Goal: Use online tool/utility: Utilize a website feature to perform a specific function

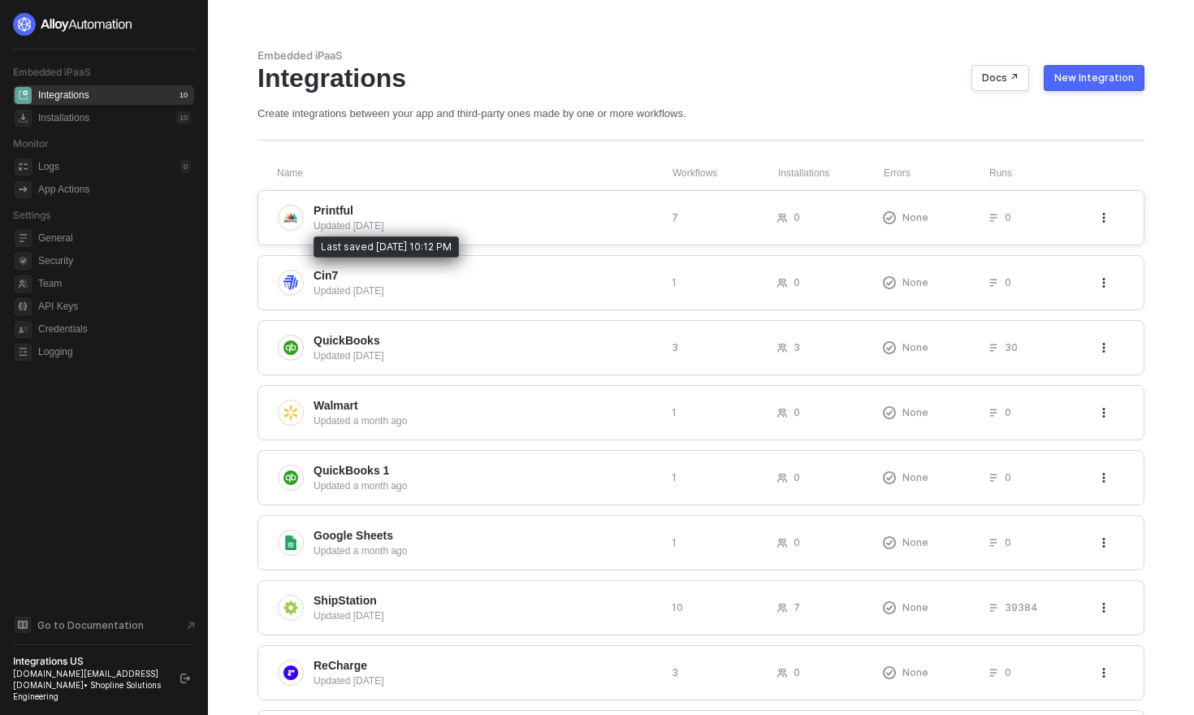
click at [548, 222] on div "Updated [DATE]" at bounding box center [486, 226] width 345 height 15
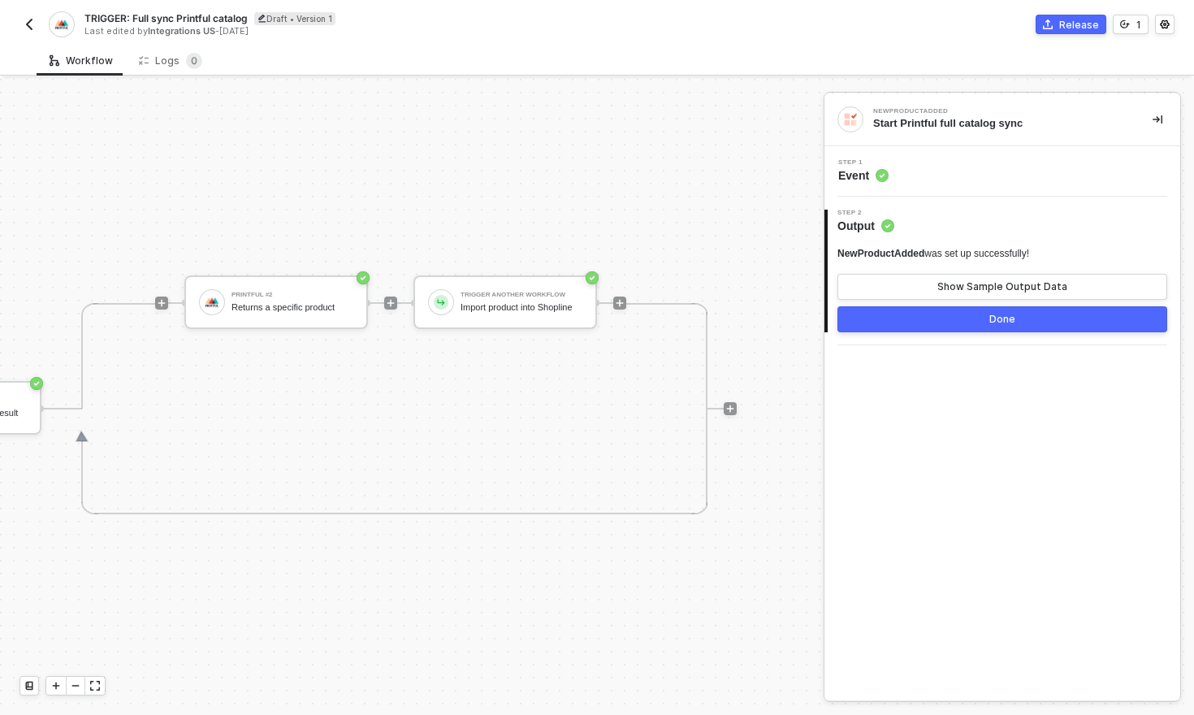
scroll to position [2, 634]
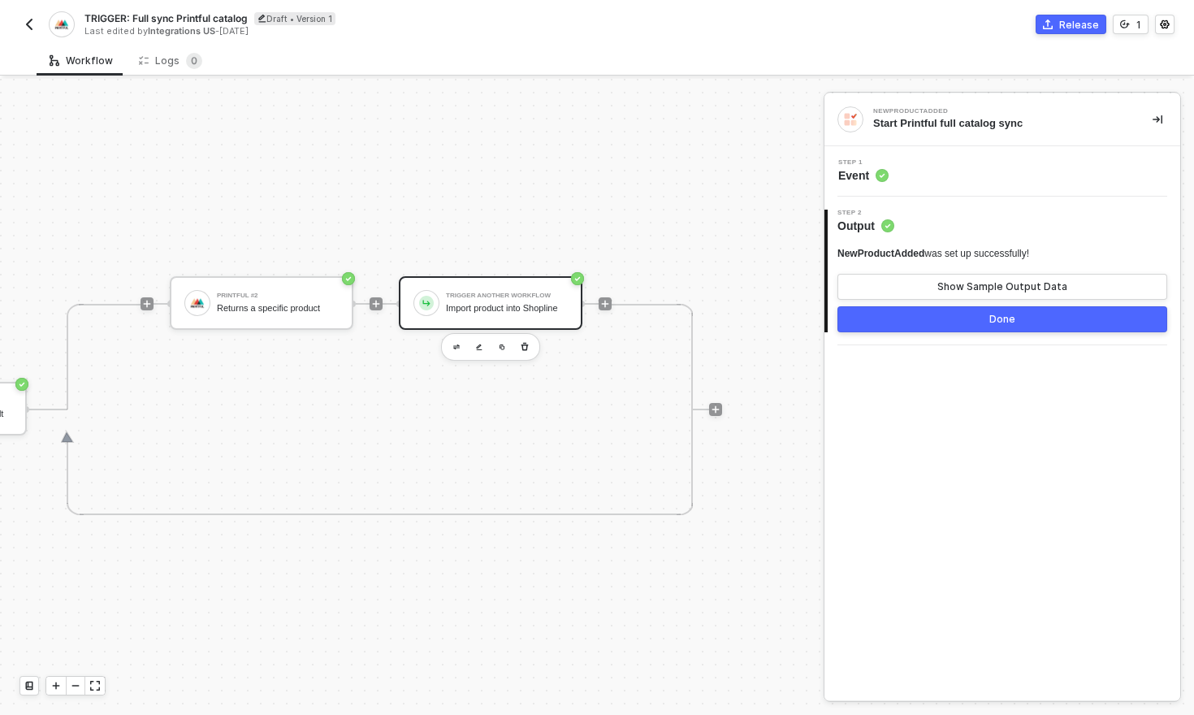
click at [483, 303] on div "Import product into Shopline" at bounding box center [507, 308] width 122 height 11
click at [932, 184] on div "Step 1 Inputs" at bounding box center [1003, 171] width 356 height 50
click at [858, 179] on span "Inputs" at bounding box center [865, 175] width 54 height 16
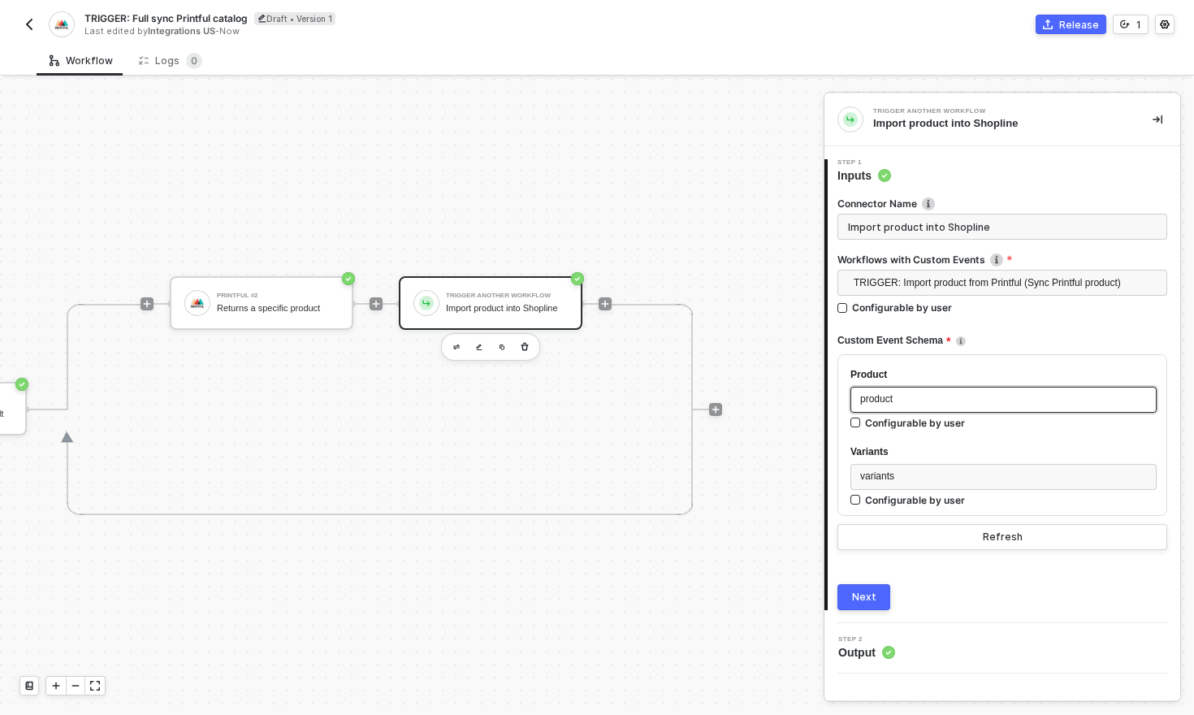
click at [915, 396] on div "product" at bounding box center [1003, 399] width 287 height 15
click at [34, 32] on button "button" at bounding box center [28, 24] width 19 height 19
